Goal: Task Accomplishment & Management: Use online tool/utility

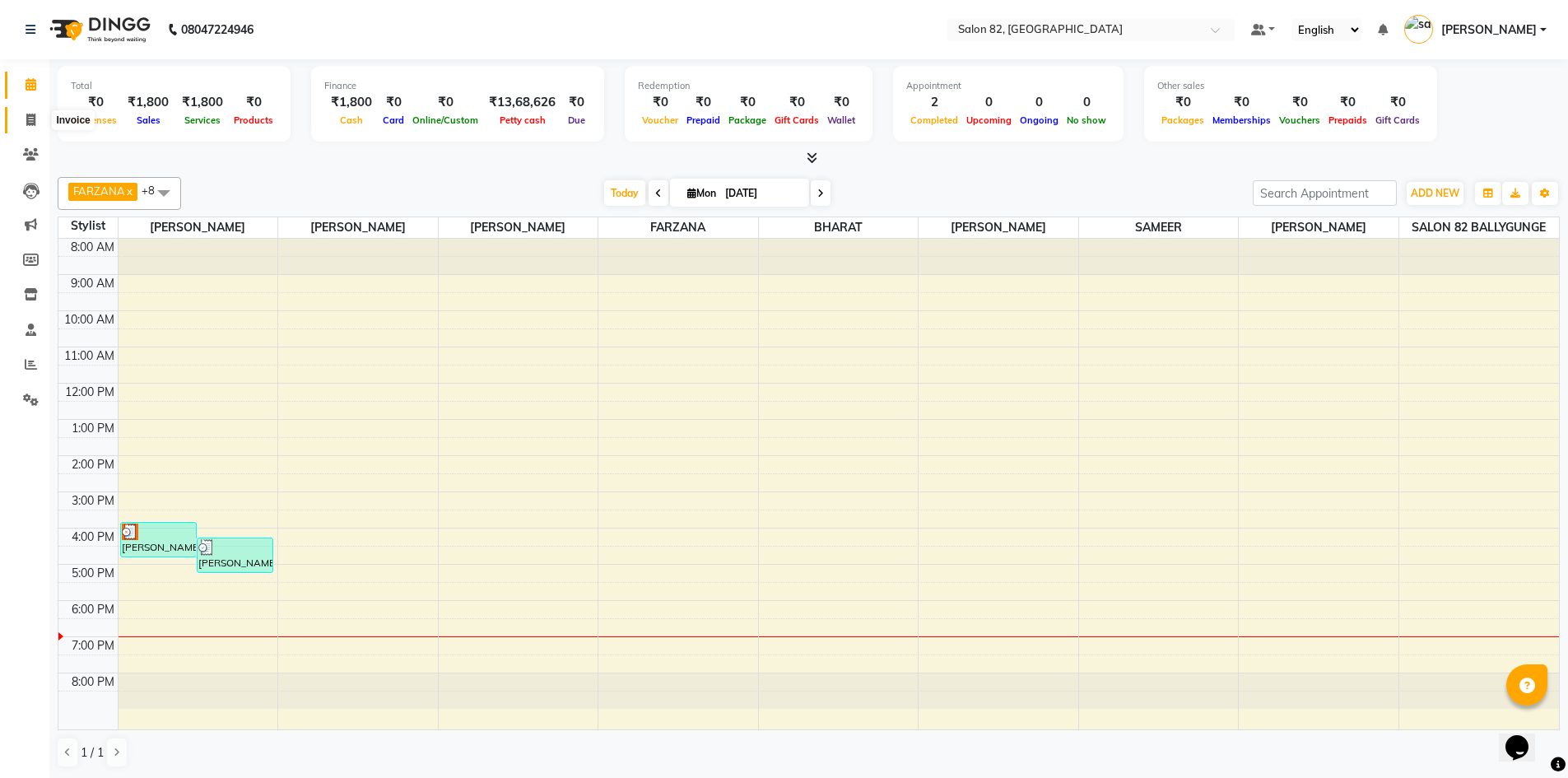
click at [24, 117] on span at bounding box center [30, 121] width 29 height 19
select select "service"
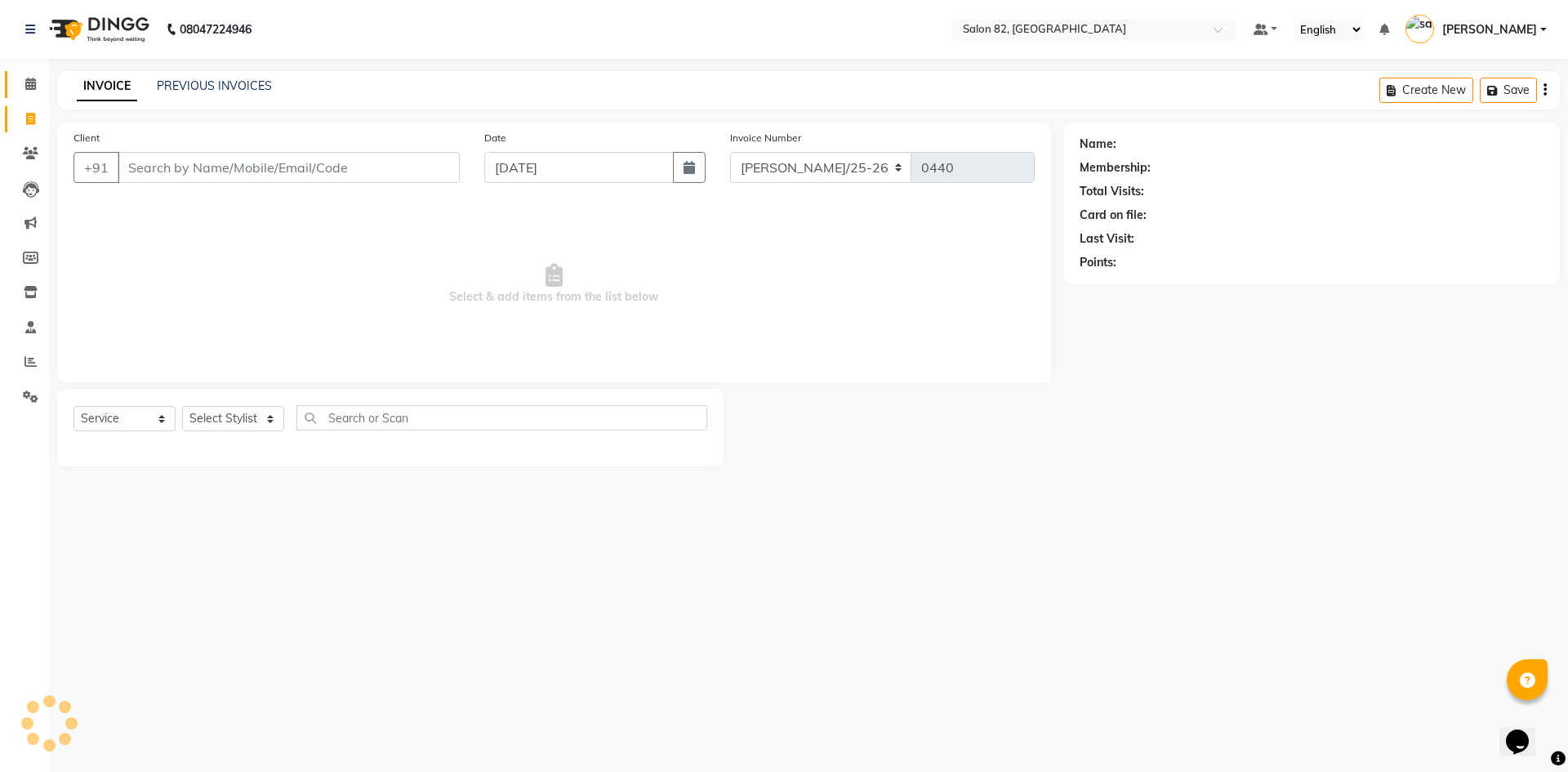
click at [24, 94] on link "Calendar" at bounding box center [25, 84] width 40 height 27
select select "service"
click at [24, 93] on link "Calendar" at bounding box center [25, 83] width 40 height 27
